Goal: Find contact information: Find contact information

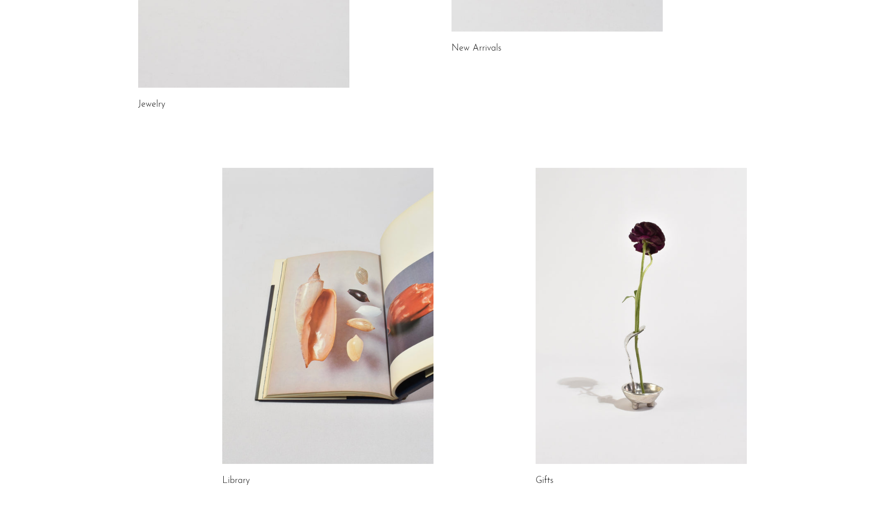
scroll to position [467, 0]
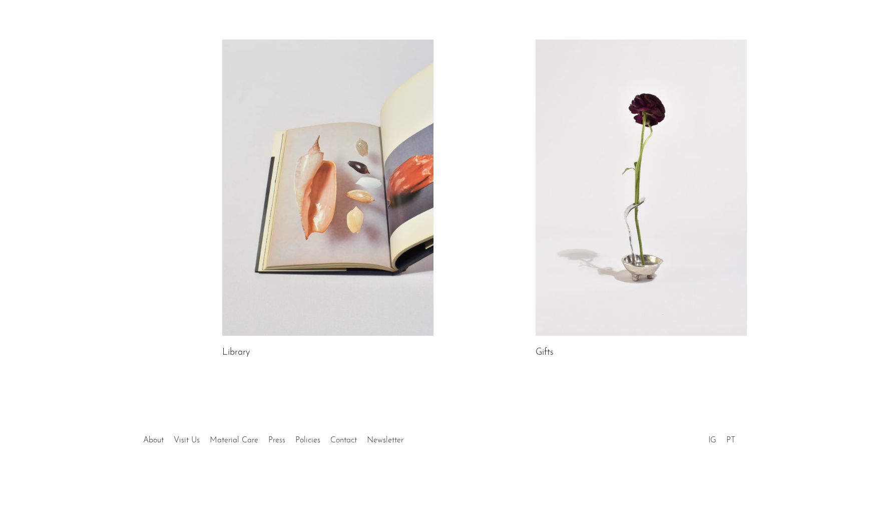
click at [342, 440] on link "Contact" at bounding box center [343, 440] width 27 height 8
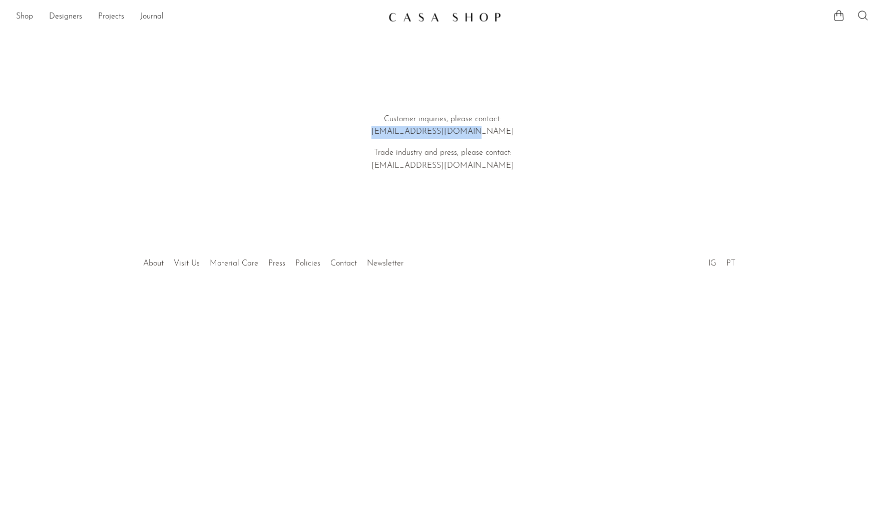
drag, startPoint x: 491, startPoint y: 132, endPoint x: 337, endPoint y: 133, distance: 154.2
click at [337, 133] on p "Customer inquiries, please contact: [EMAIL_ADDRESS][DOMAIN_NAME]" at bounding box center [442, 126] width 286 height 26
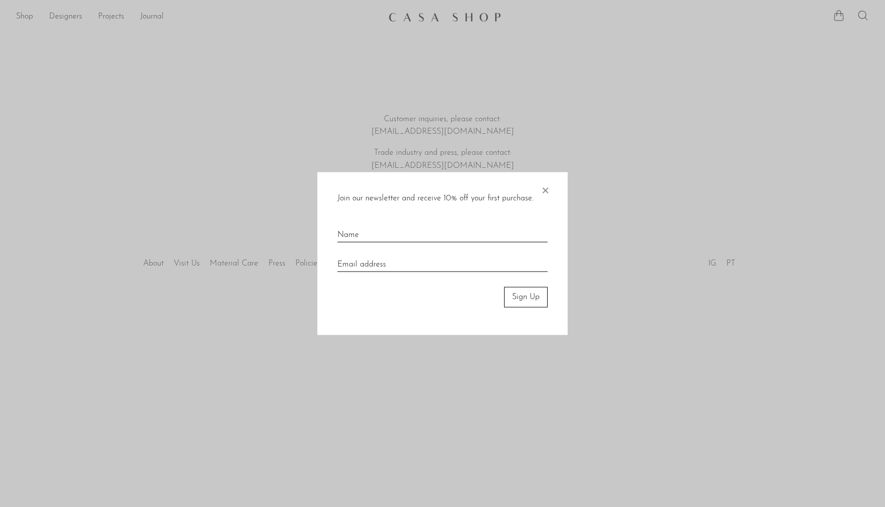
click at [388, 228] on input "text" at bounding box center [442, 231] width 210 height 22
click at [393, 233] on input "text" at bounding box center [442, 231] width 210 height 22
type input "[PERSON_NAME]"
type input "[EMAIL_ADDRESS][DOMAIN_NAME]"
click at [523, 299] on button "Sign Up" at bounding box center [526, 297] width 44 height 20
